Goal: Information Seeking & Learning: Learn about a topic

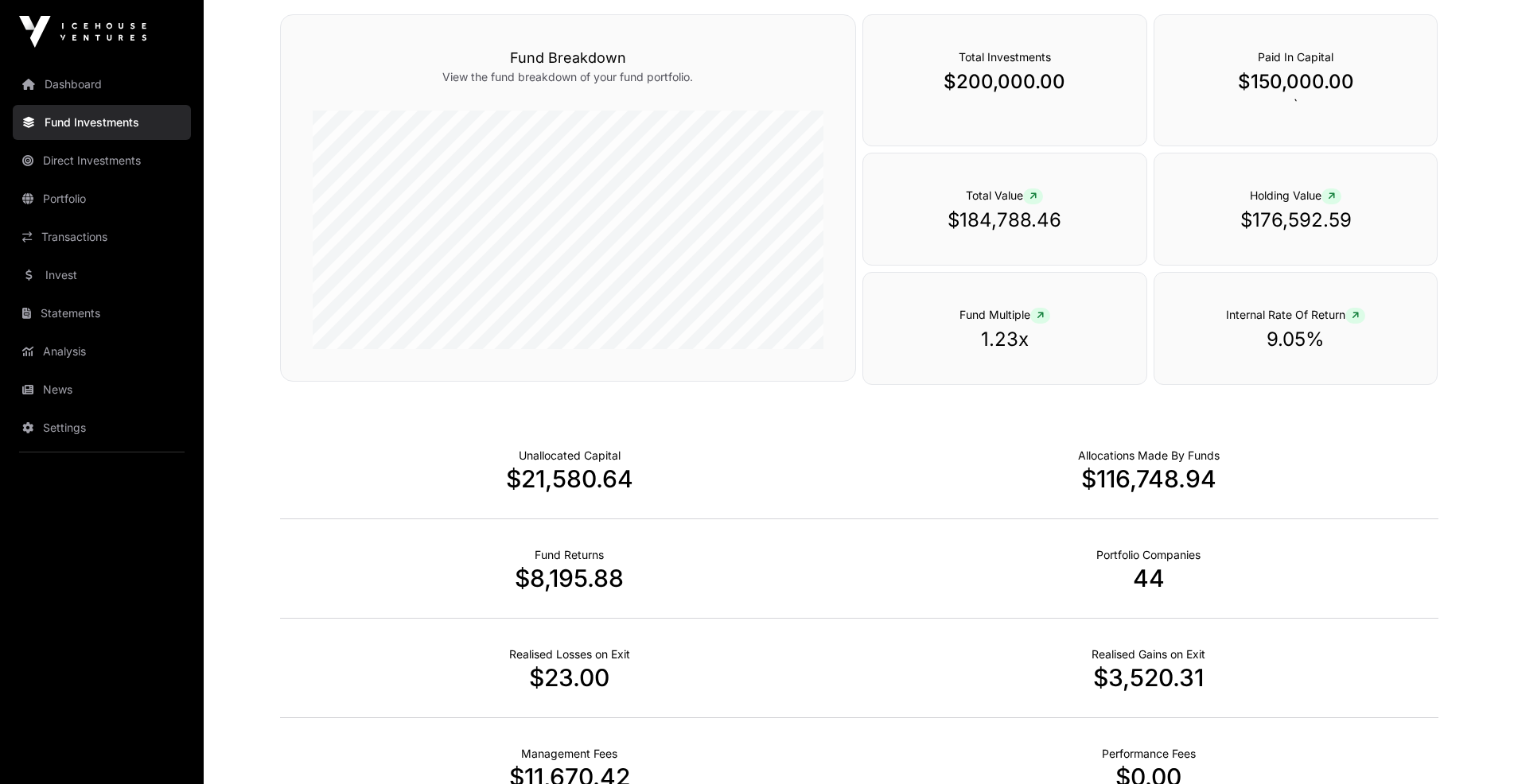
scroll to position [477, 0]
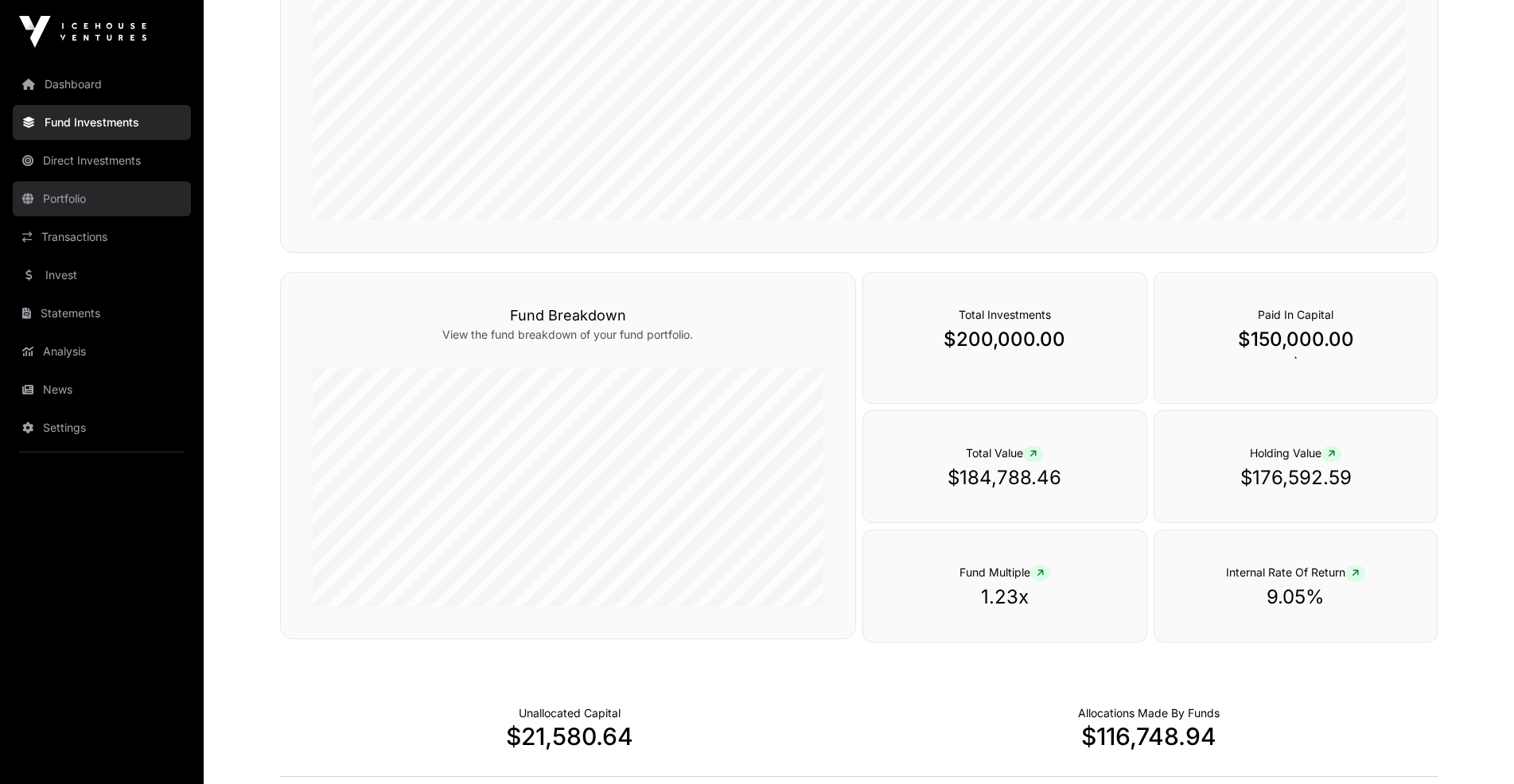
click at [65, 199] on link "Portfolio" at bounding box center [102, 199] width 178 height 35
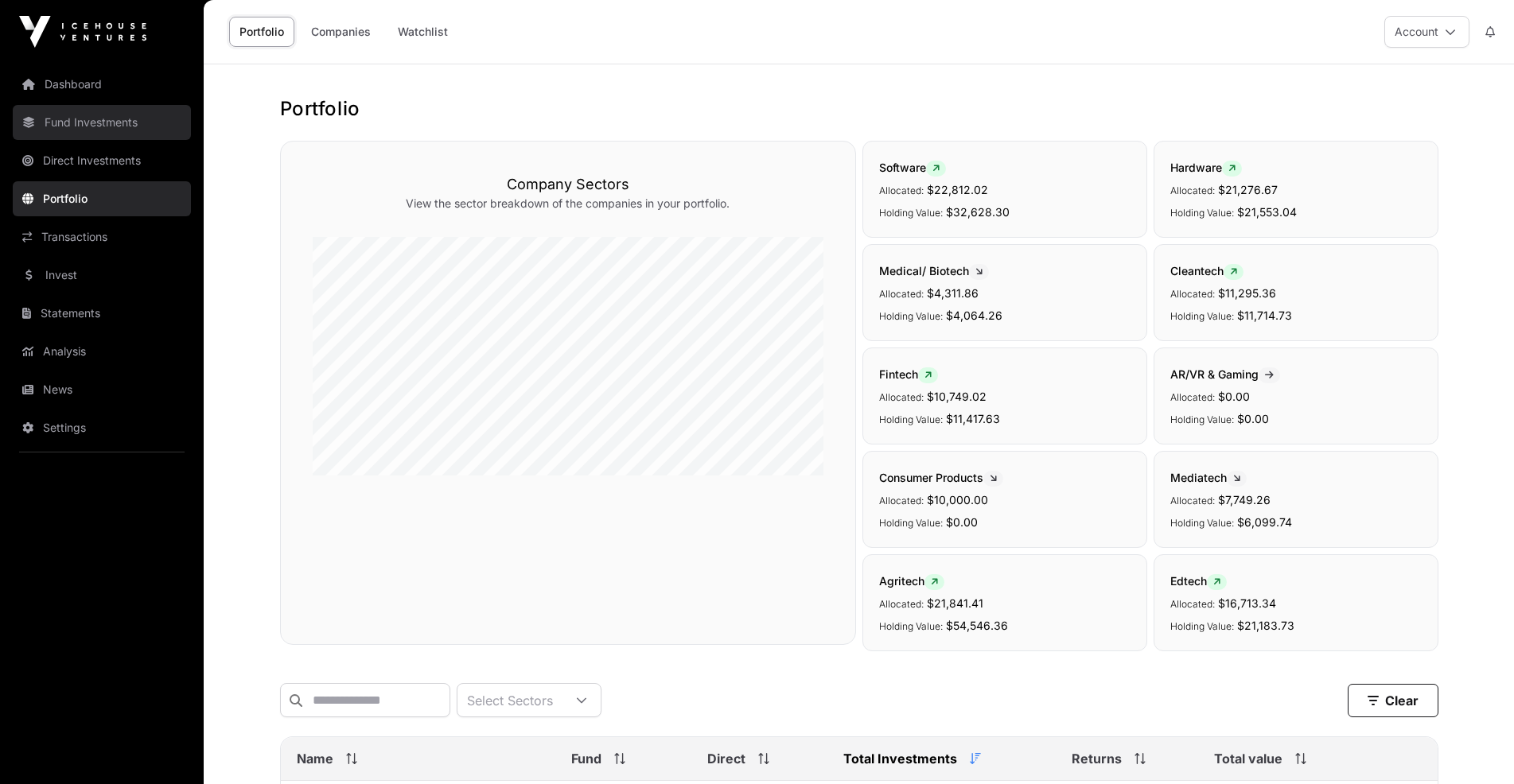
click at [97, 112] on link "Fund Investments" at bounding box center [102, 123] width 178 height 35
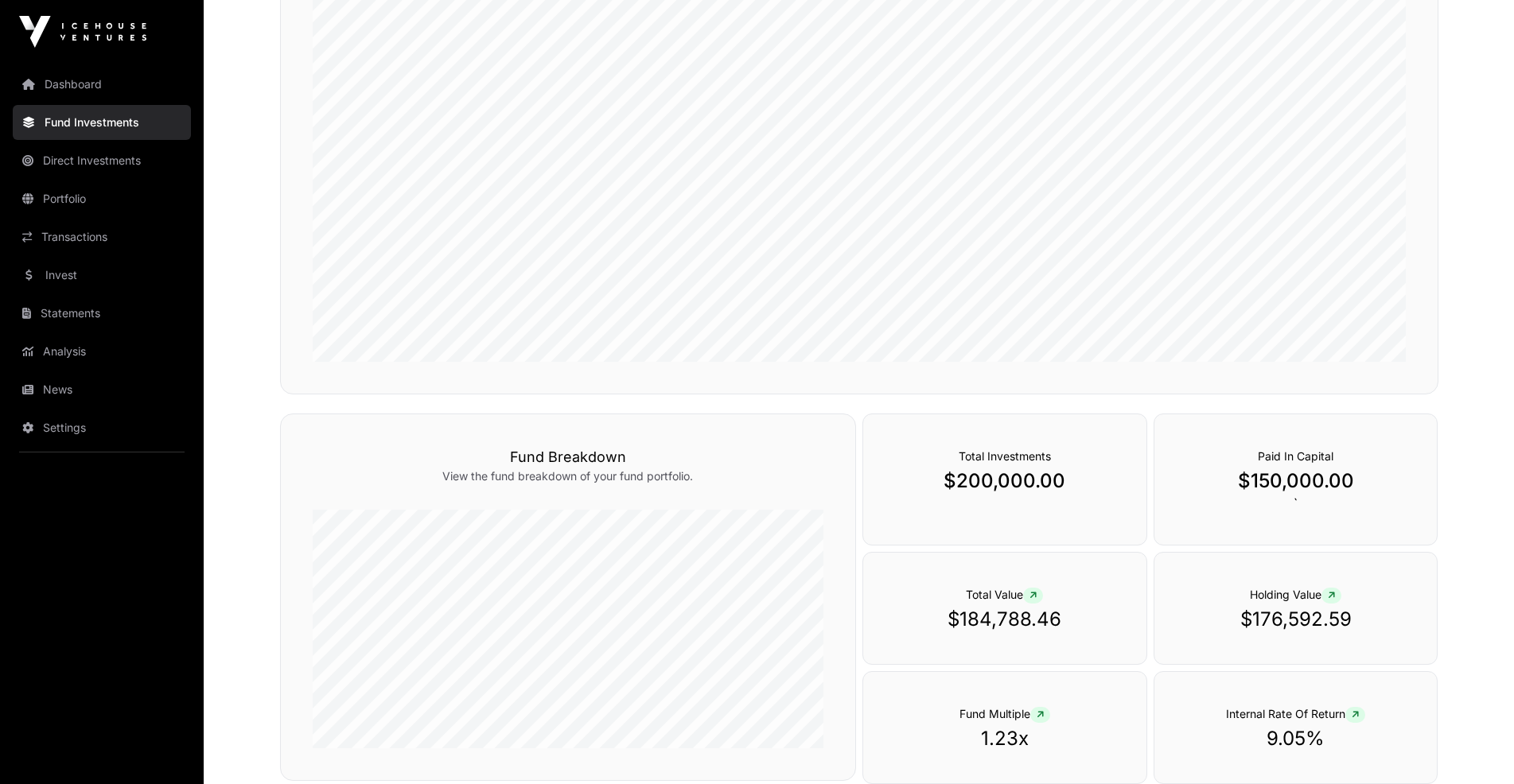
scroll to position [557, 0]
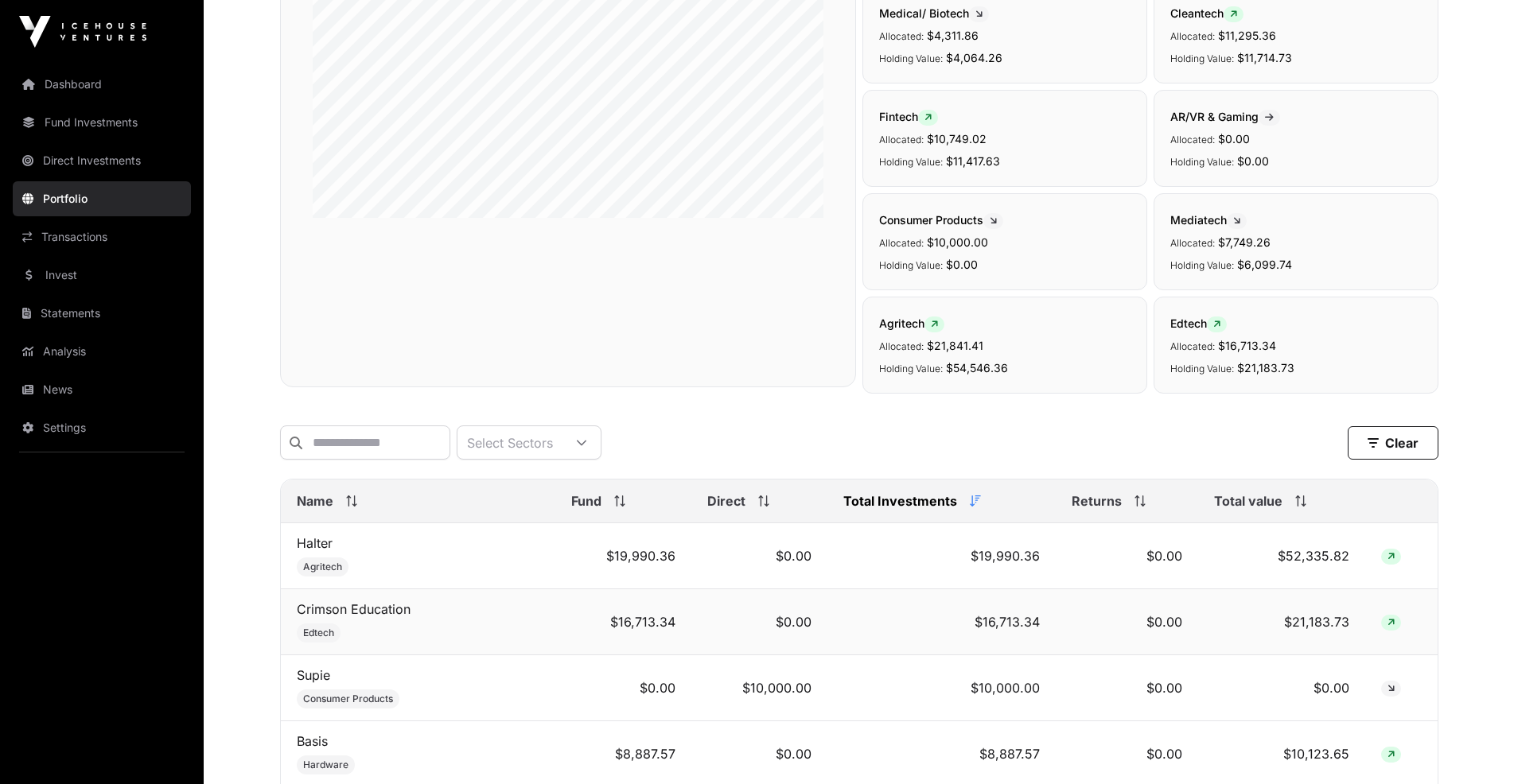
scroll to position [238, 0]
